Goal: Task Accomplishment & Management: Use online tool/utility

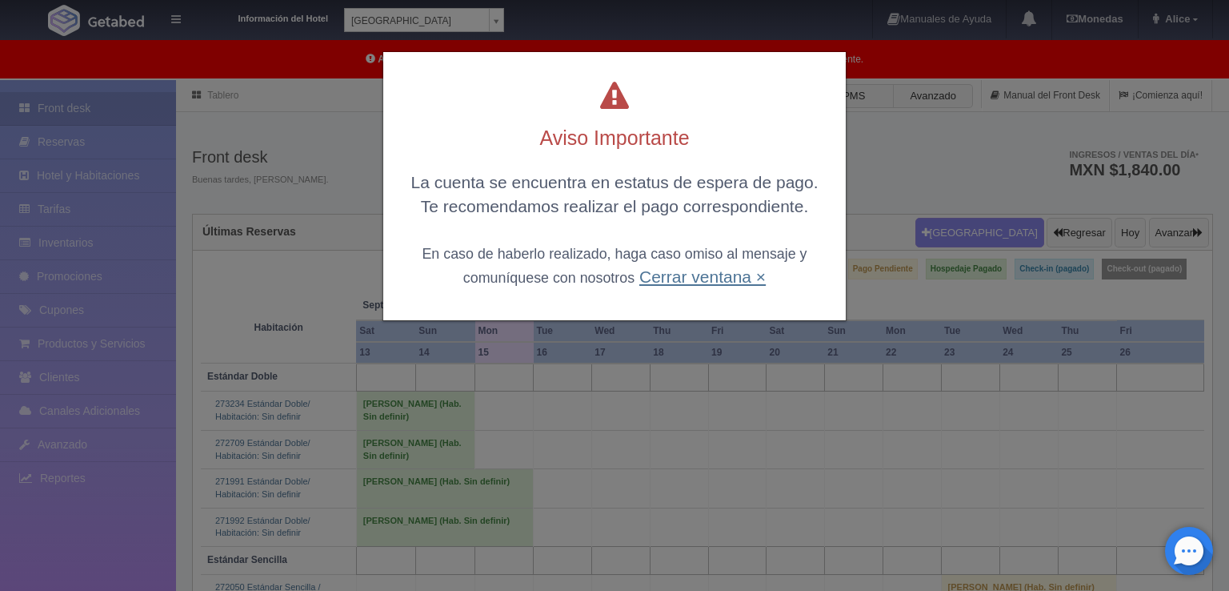
click at [670, 276] on link "Cerrar ventana ×" at bounding box center [702, 276] width 126 height 18
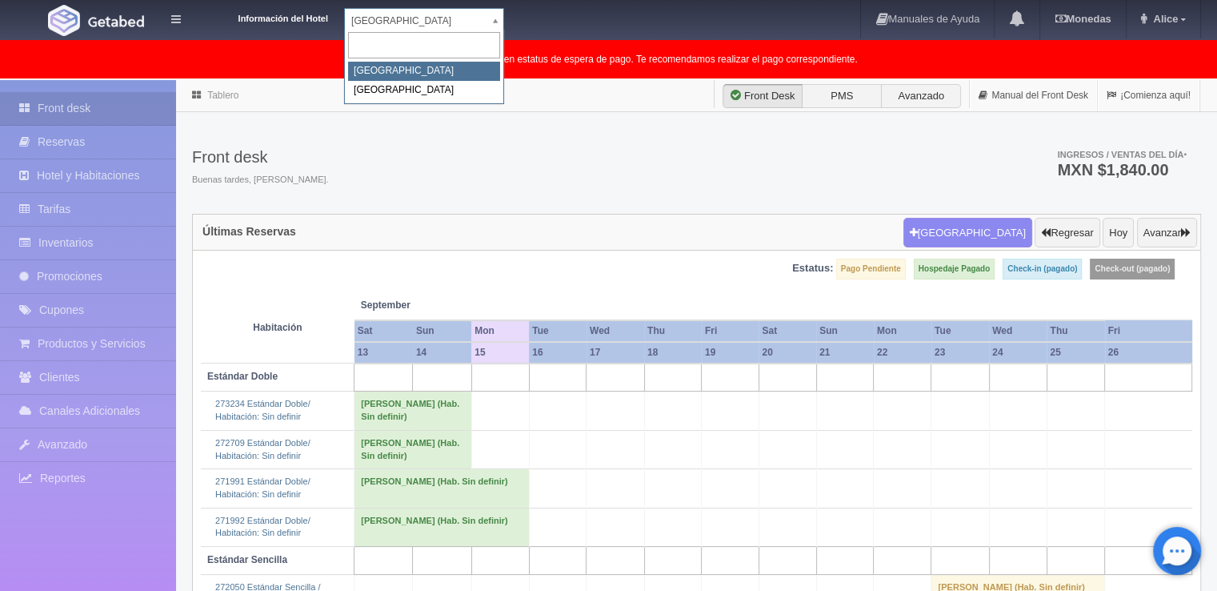
click at [499, 80] on body "Información del Hotel Hotel Plaza Campeche Hotel Plaza Campeche Hotel Plaza Col…" at bounding box center [608, 475] width 1217 height 790
select select "375"
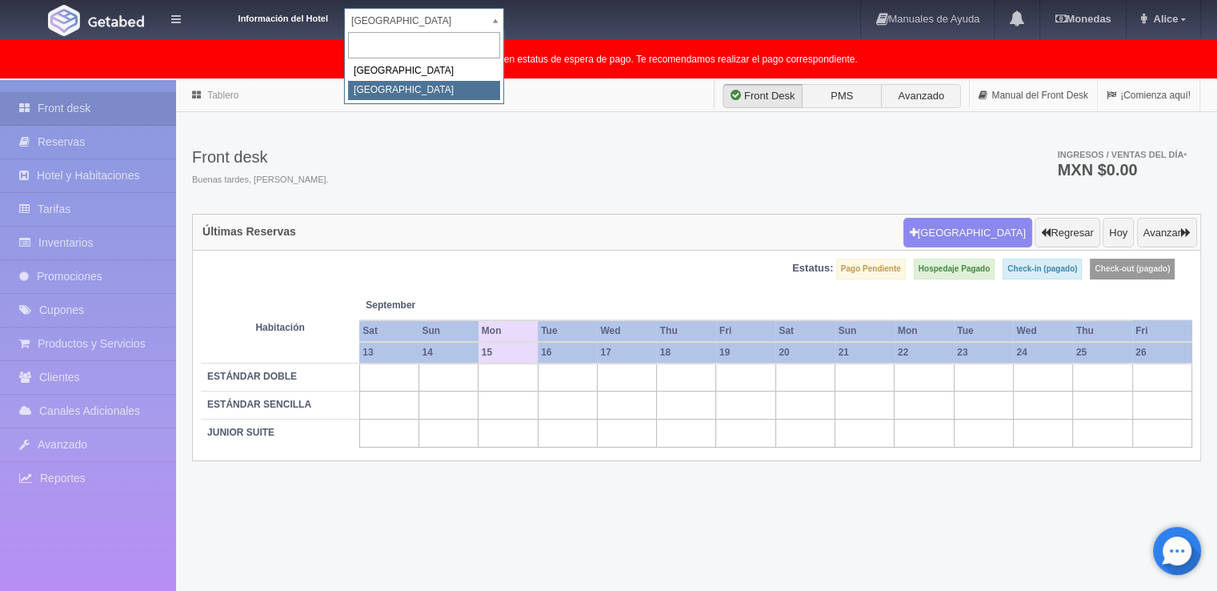
click at [496, 80] on body "Información del Hotel [GEOGRAPHIC_DATA] Campeche [GEOGRAPHIC_DATA] Colonial Man…" at bounding box center [608, 376] width 1217 height 592
select select "342"
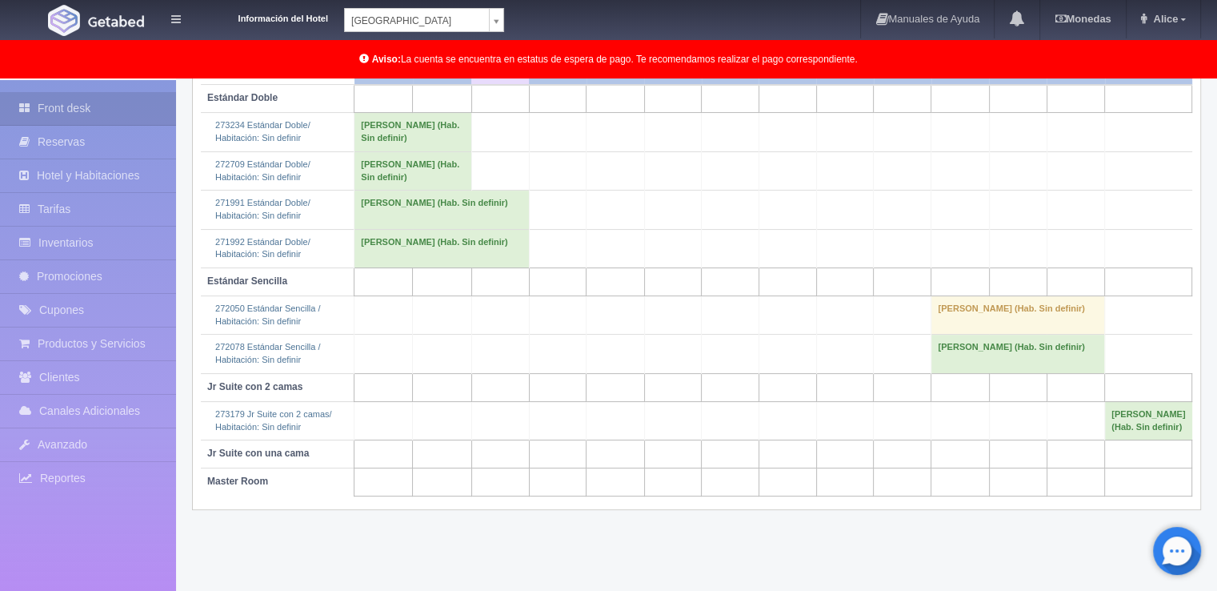
scroll to position [279, 0]
click at [491, 22] on body "Información del Hotel Hotel Plaza Campeche Hotel Plaza Campeche Hotel Plaza Col…" at bounding box center [608, 196] width 1217 height 790
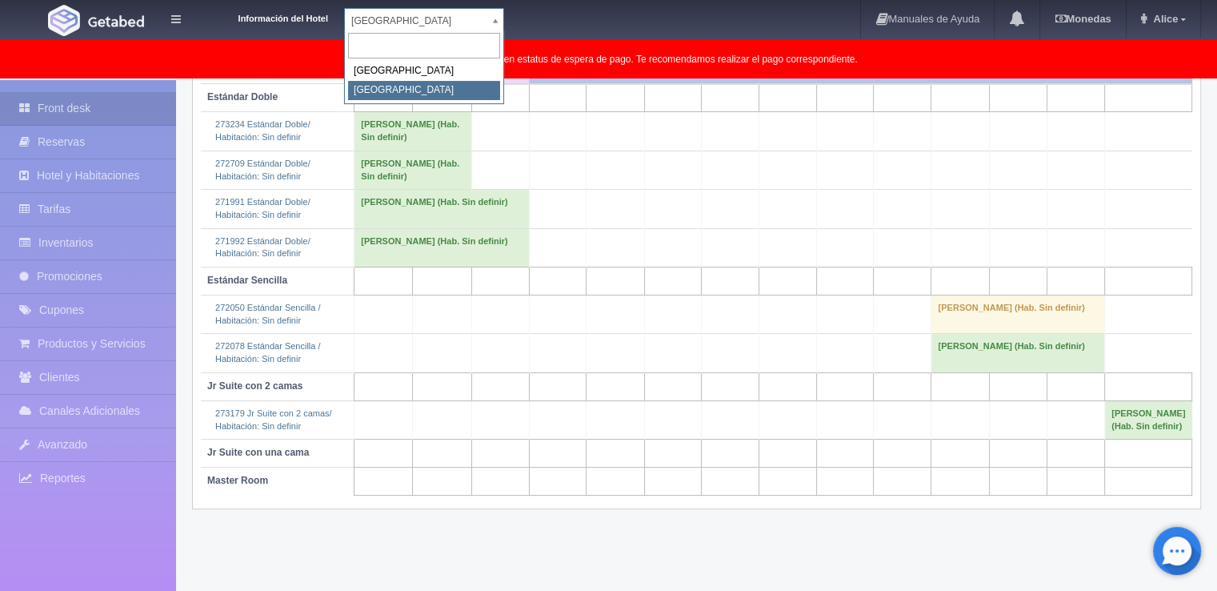
select select "375"
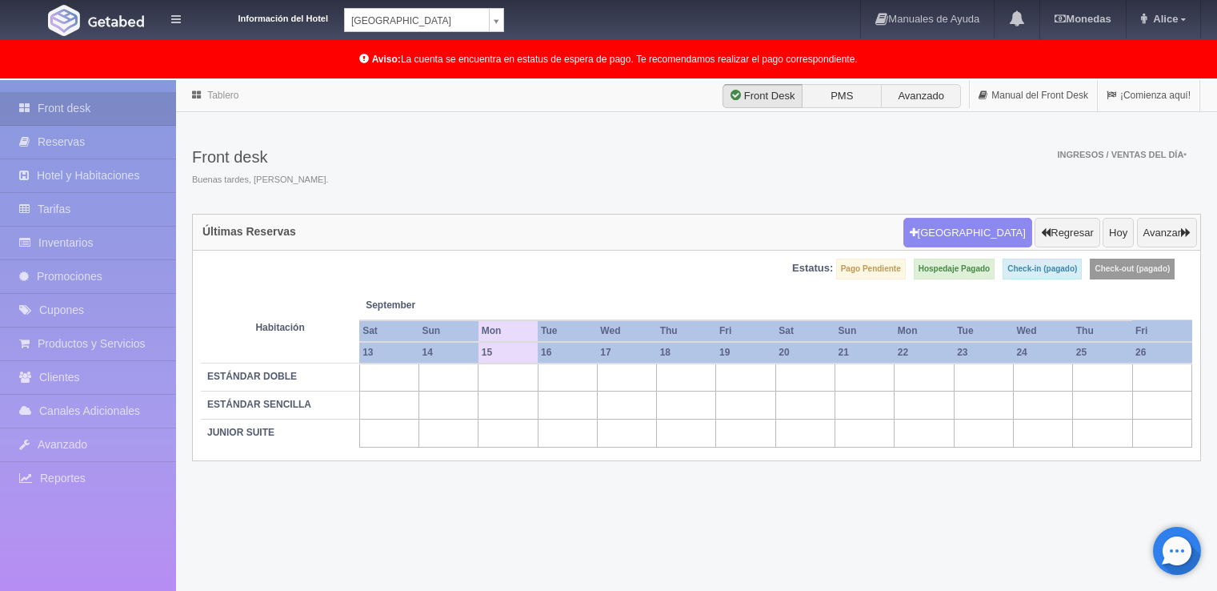
scroll to position [80, 0]
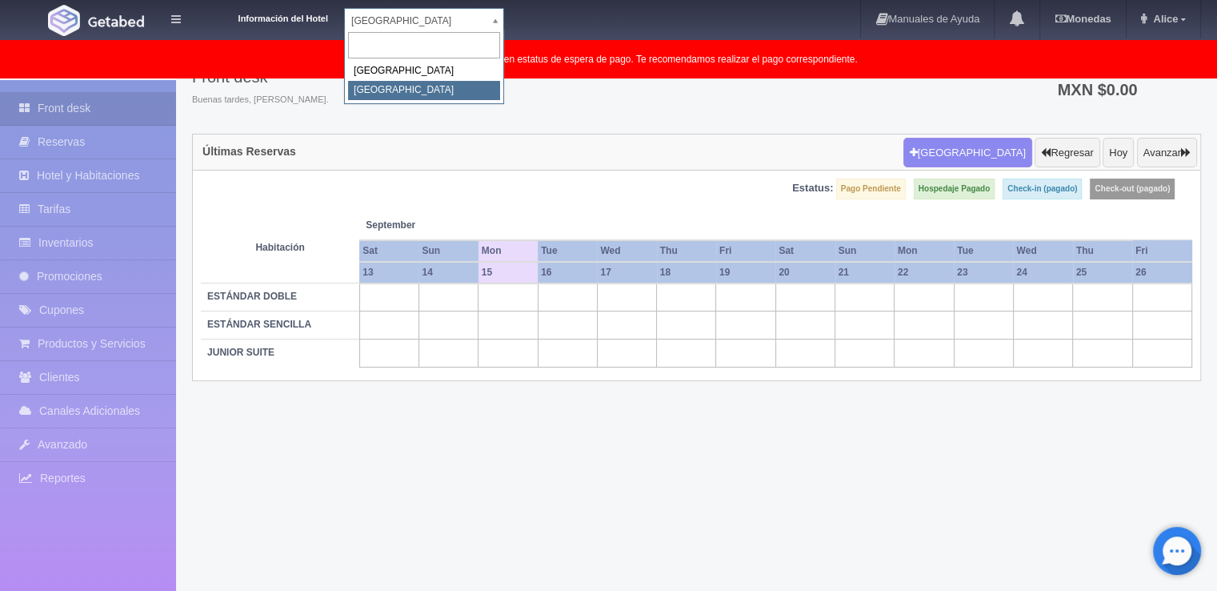
click at [499, 31] on body "Información del Hotel Hotel Plaza Colonial Hotel Plaza Campeche Hotel Plaza Col…" at bounding box center [608, 296] width 1217 height 592
select select "342"
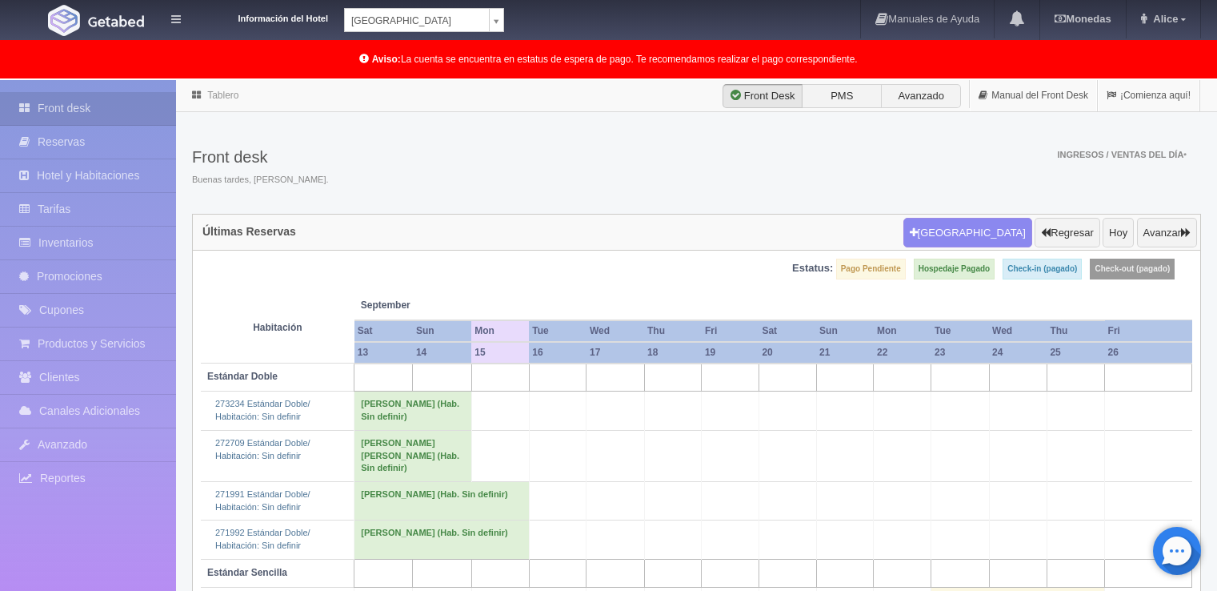
scroll to position [80, 0]
